Goal: Task Accomplishment & Management: Complete application form

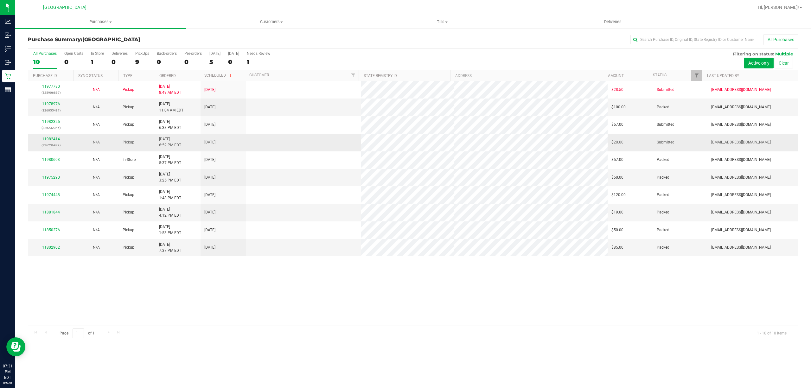
click at [52, 142] on div "11982414 (326236979)" at bounding box center [51, 142] width 38 height 12
click at [46, 141] on link "11982414" at bounding box center [51, 139] width 18 height 4
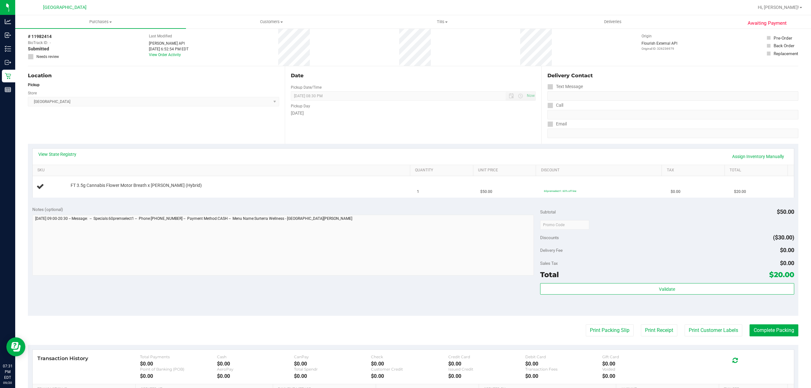
scroll to position [29, 0]
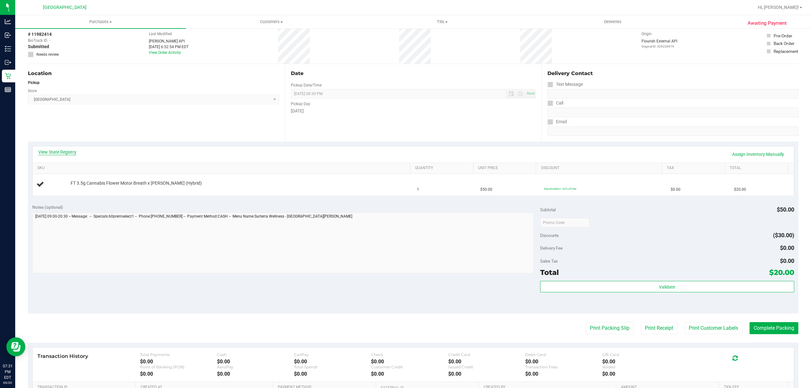
click at [62, 154] on link "View State Registry" at bounding box center [57, 152] width 38 height 6
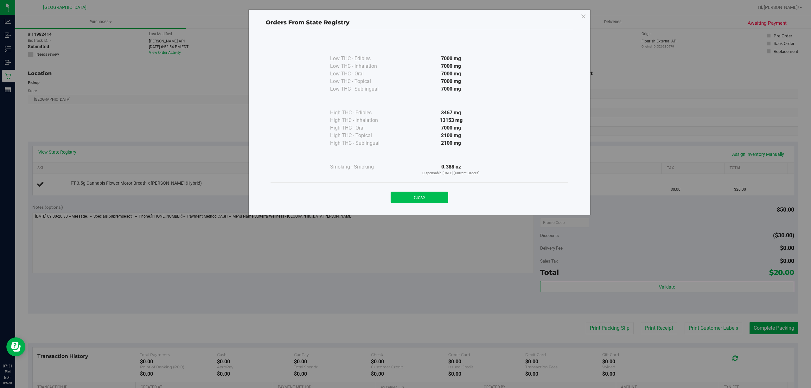
click at [416, 194] on button "Close" at bounding box center [419, 197] width 58 height 11
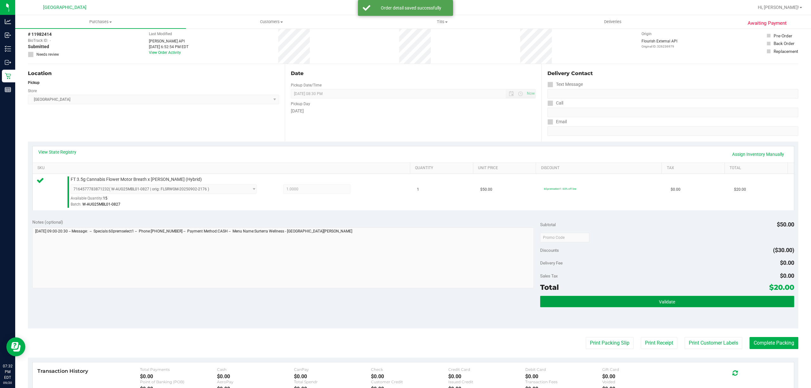
click at [611, 297] on button "Validate" at bounding box center [667, 301] width 254 height 11
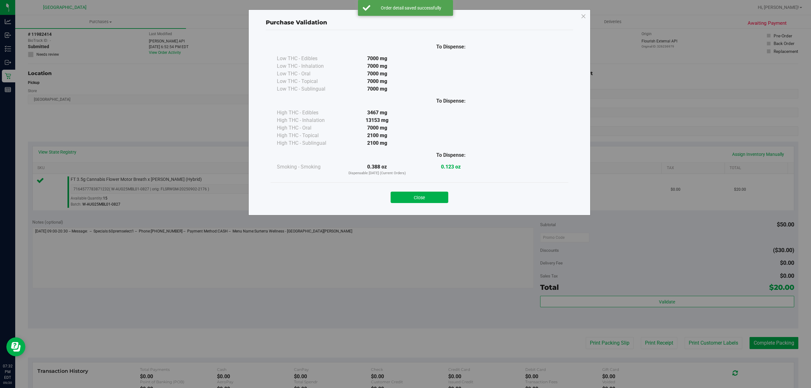
click at [418, 191] on div "Close" at bounding box center [419, 195] width 288 height 16
click at [423, 197] on button "Close" at bounding box center [419, 197] width 58 height 11
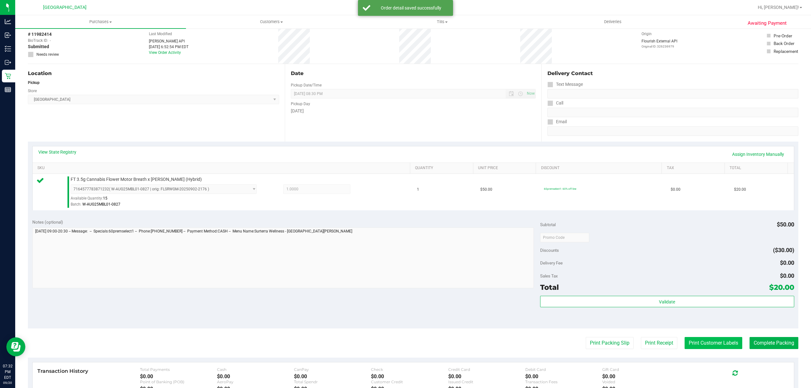
click at [707, 347] on button "Print Customer Labels" at bounding box center [713, 343] width 58 height 12
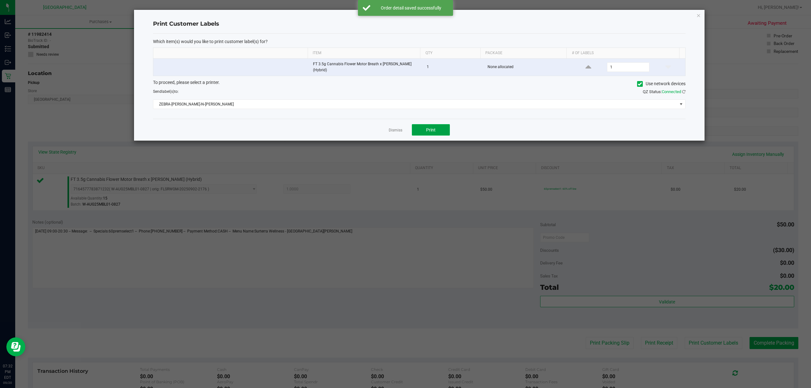
click at [428, 124] on button "Print" at bounding box center [431, 129] width 38 height 11
click at [396, 129] on link "Dismiss" at bounding box center [396, 130] width 14 height 5
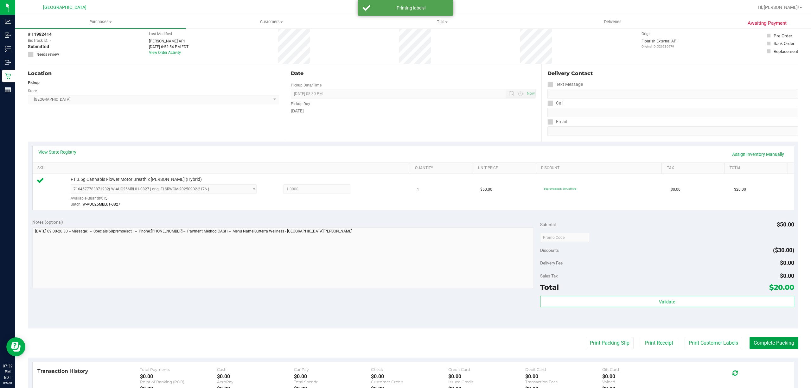
click at [770, 340] on button "Complete Packing" at bounding box center [773, 343] width 49 height 12
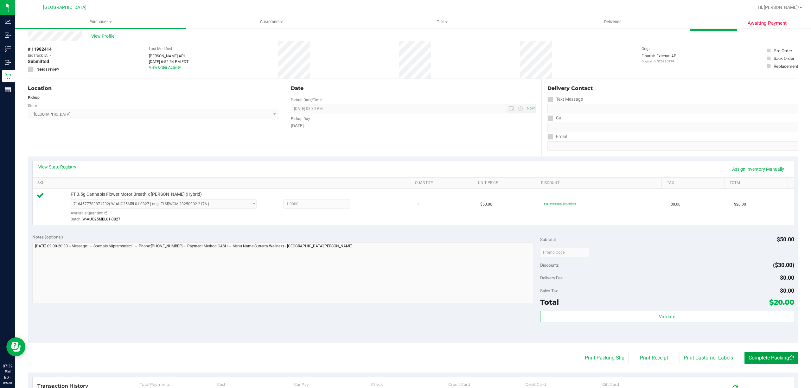
scroll to position [0, 0]
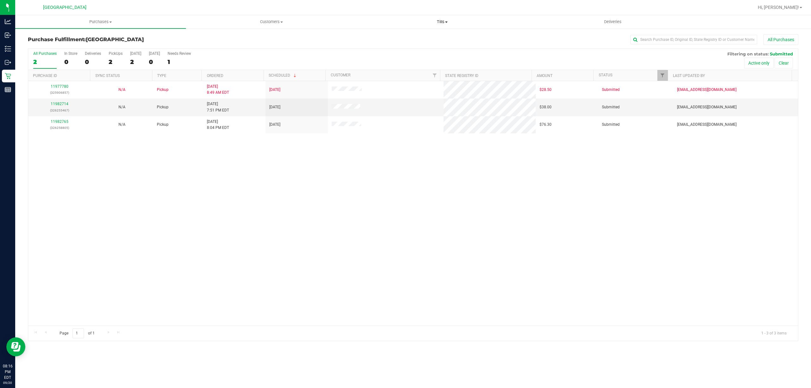
click at [442, 18] on uib-tab-heading "Tills Manage tills Reconcile e-payments" at bounding box center [442, 22] width 170 height 13
click at [398, 41] on span "Manage tills" at bounding box center [378, 37] width 43 height 5
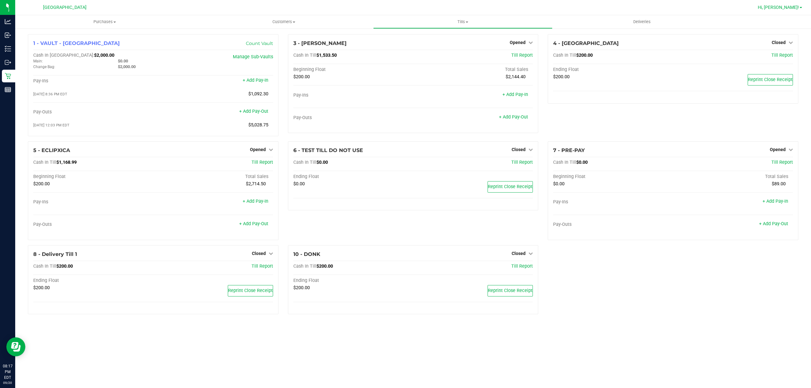
click at [783, 6] on span "Hi, [PERSON_NAME]!" at bounding box center [778, 7] width 41 height 5
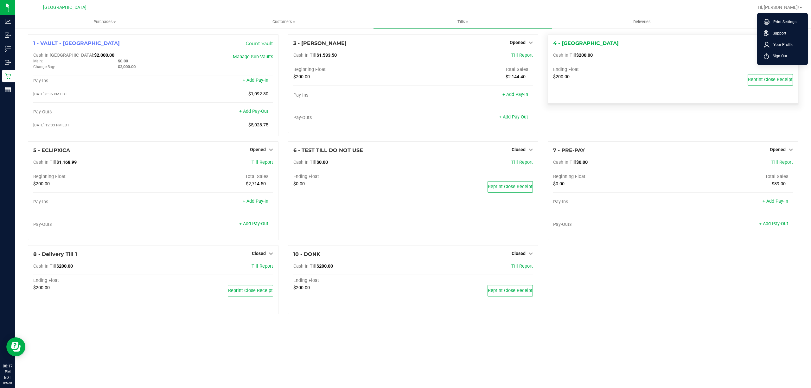
drag, startPoint x: 781, startPoint y: 59, endPoint x: 779, endPoint y: 49, distance: 10.0
click at [781, 59] on li "Sign Out" at bounding box center [782, 55] width 48 height 11
